Goal: Browse casually: Explore the website without a specific task or goal

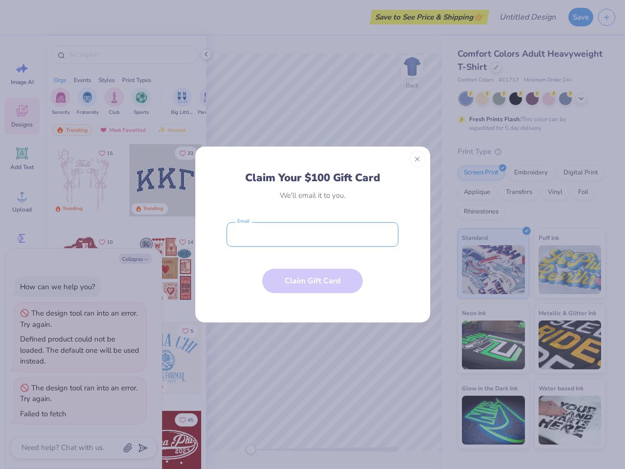
type textarea "x"
click at [313, 234] on input "email" at bounding box center [313, 234] width 172 height 24
click at [418, 159] on button "Close" at bounding box center [417, 159] width 17 height 17
